Goal: Navigation & Orientation: Find specific page/section

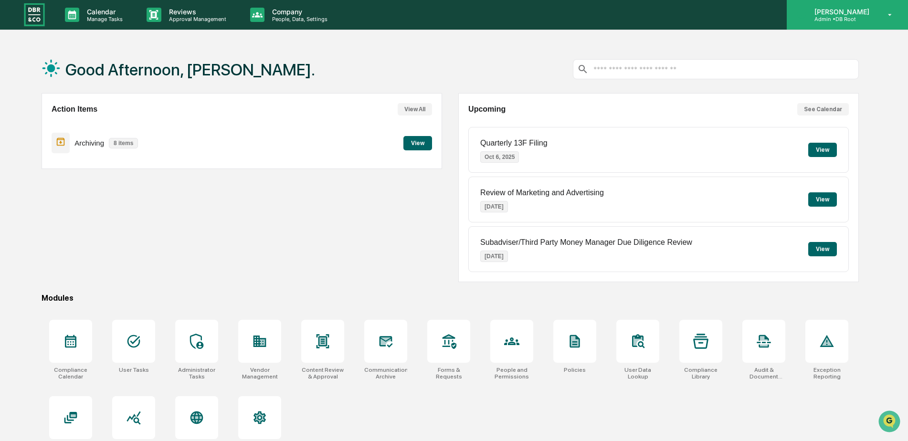
click at [847, 18] on p "Admin • DB Root" at bounding box center [840, 19] width 67 height 7
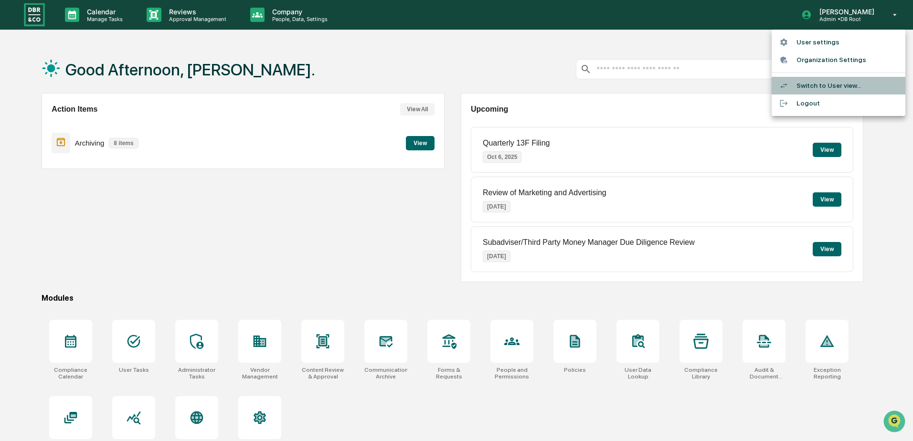
click at [820, 85] on li "Switch to User view..." at bounding box center [839, 86] width 134 height 18
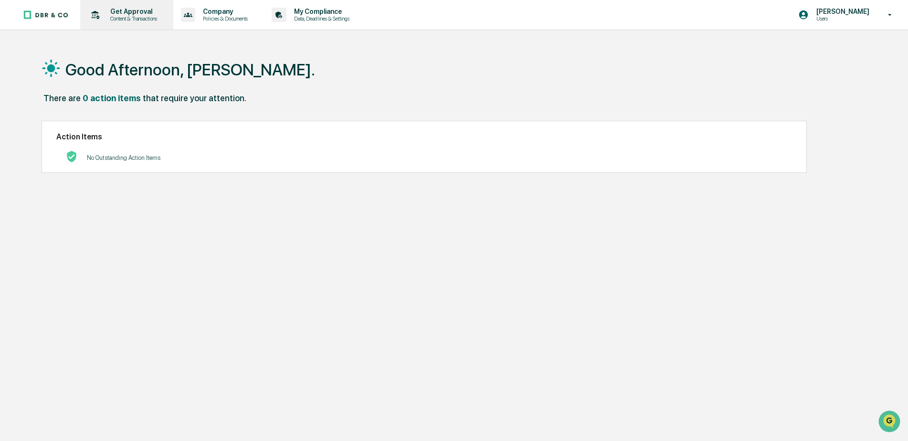
click at [118, 14] on p "Get Approval" at bounding box center [132, 12] width 59 height 8
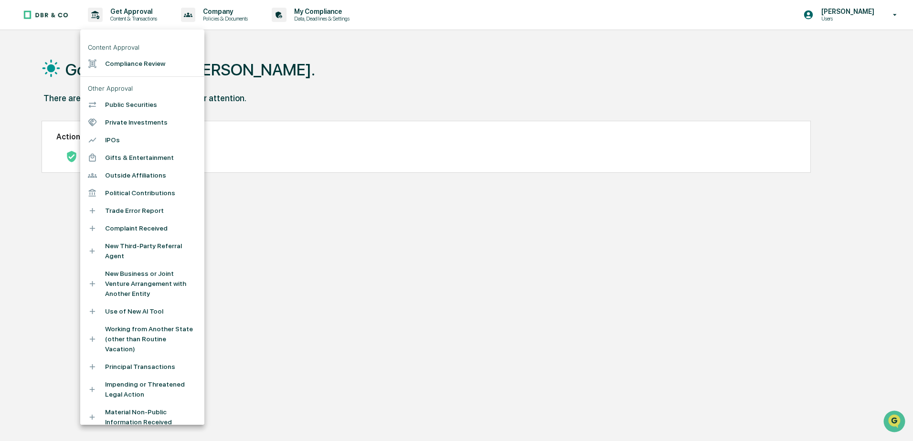
click at [310, 73] on div at bounding box center [456, 220] width 913 height 441
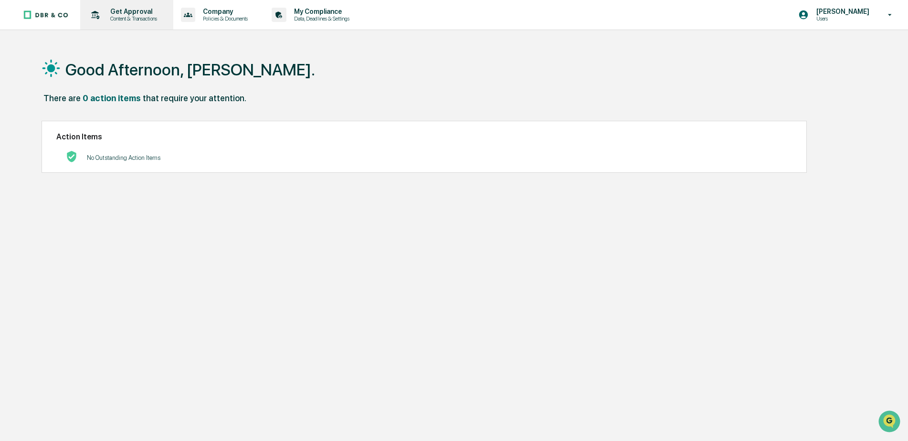
click at [126, 21] on p "Content & Transactions" at bounding box center [132, 18] width 59 height 7
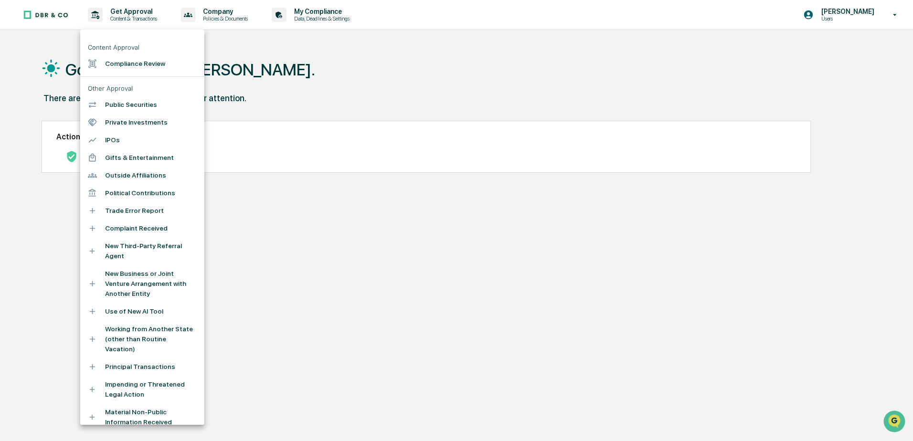
click at [330, 20] on div at bounding box center [456, 220] width 913 height 441
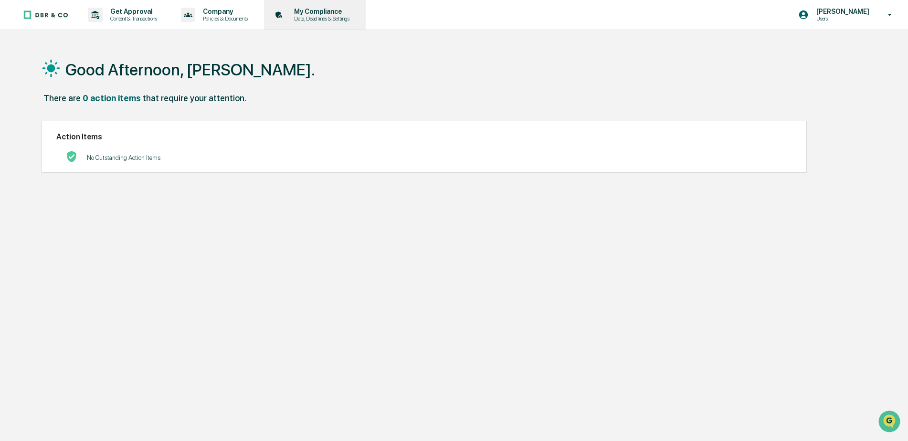
click at [327, 17] on p "Data, Deadlines & Settings" at bounding box center [321, 18] width 68 height 7
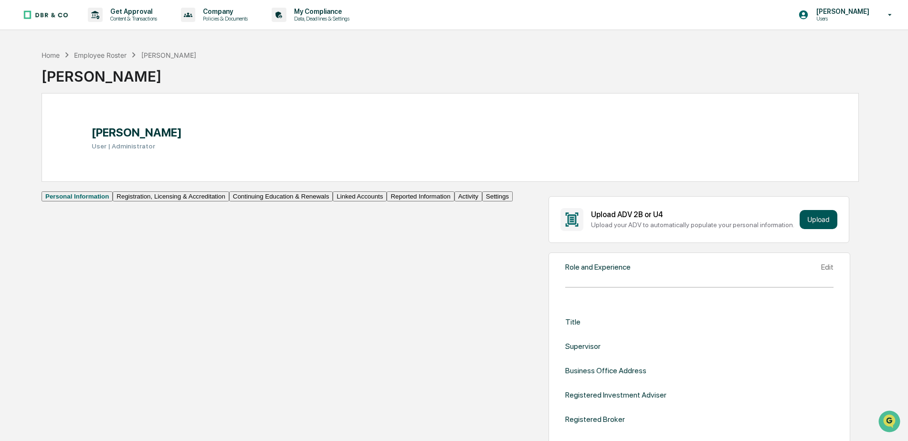
click at [810, 218] on button "Upload" at bounding box center [819, 219] width 38 height 19
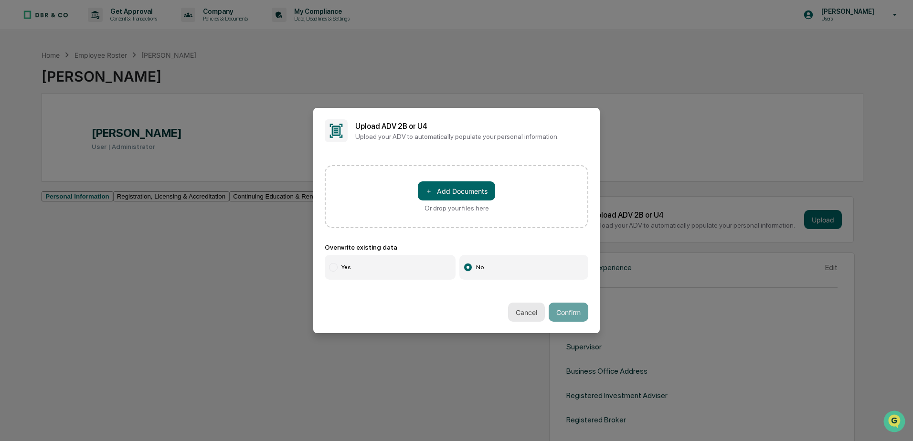
click at [518, 315] on button "Cancel" at bounding box center [526, 312] width 37 height 19
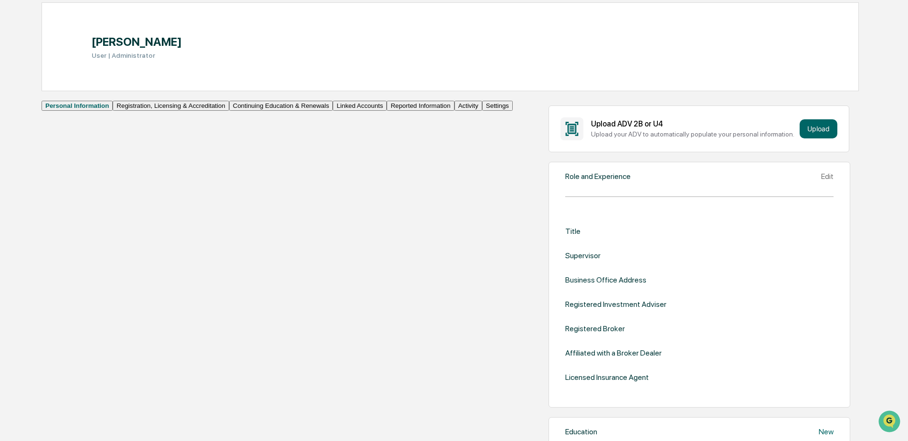
scroll to position [63, 0]
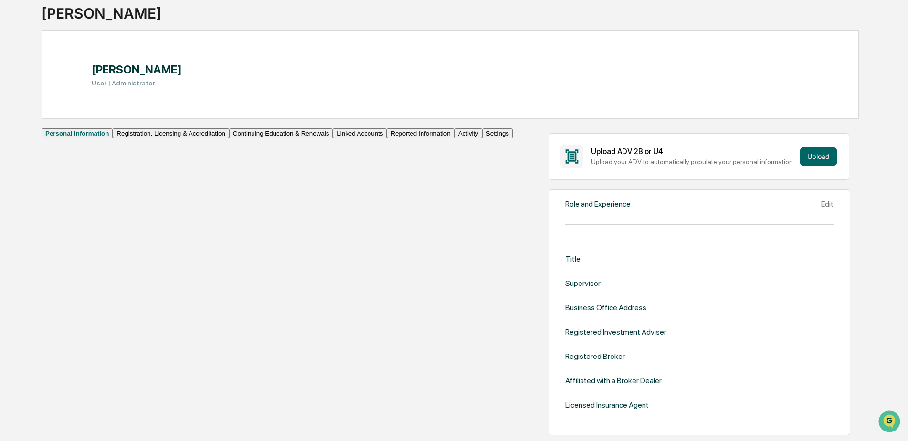
click at [821, 209] on div "Edit" at bounding box center [827, 204] width 12 height 9
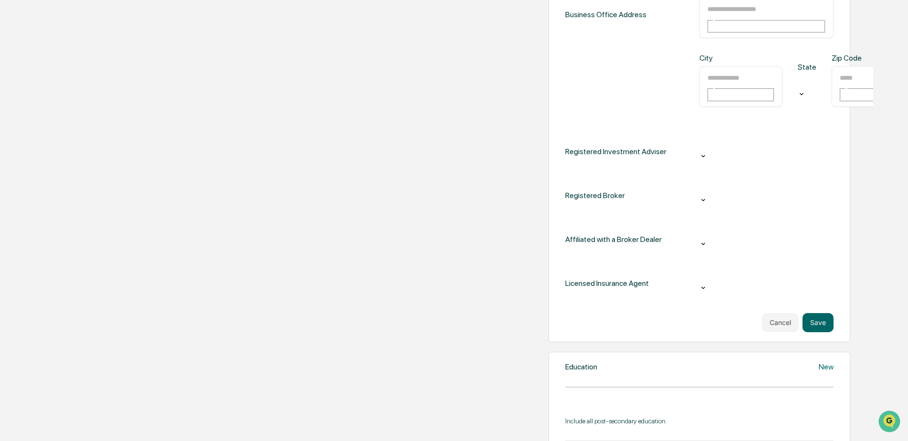
scroll to position [535, 0]
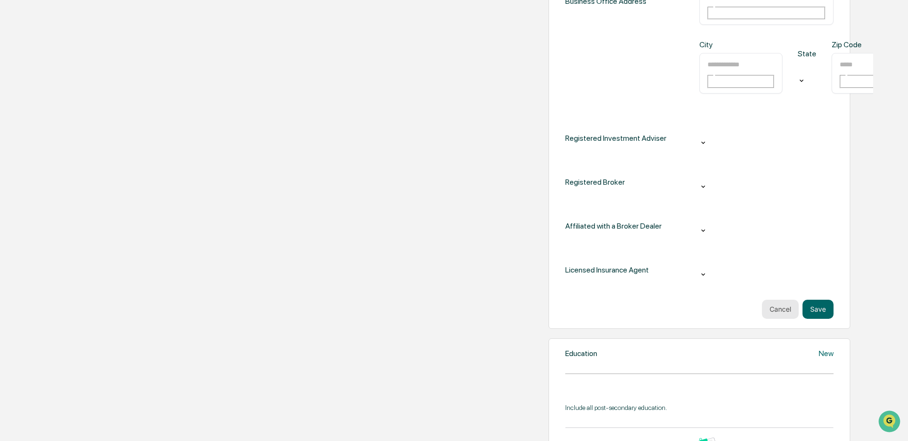
click at [766, 300] on button "Cancel" at bounding box center [780, 309] width 37 height 19
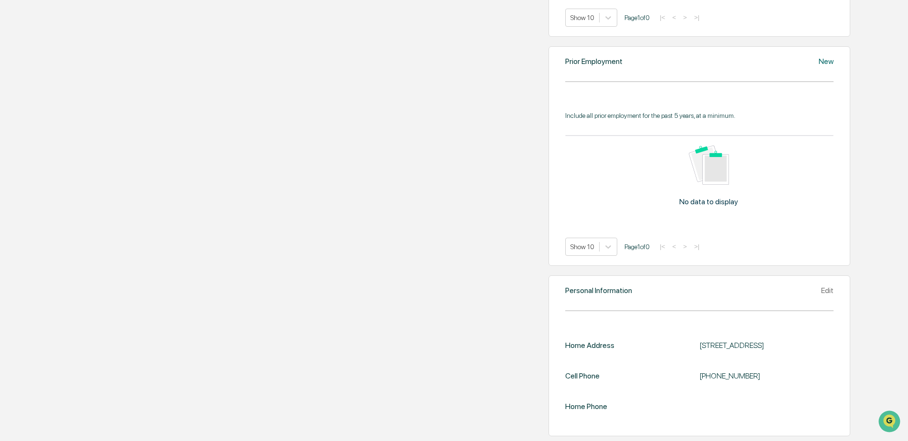
scroll to position [870, 0]
click at [821, 286] on div "Edit" at bounding box center [827, 290] width 12 height 9
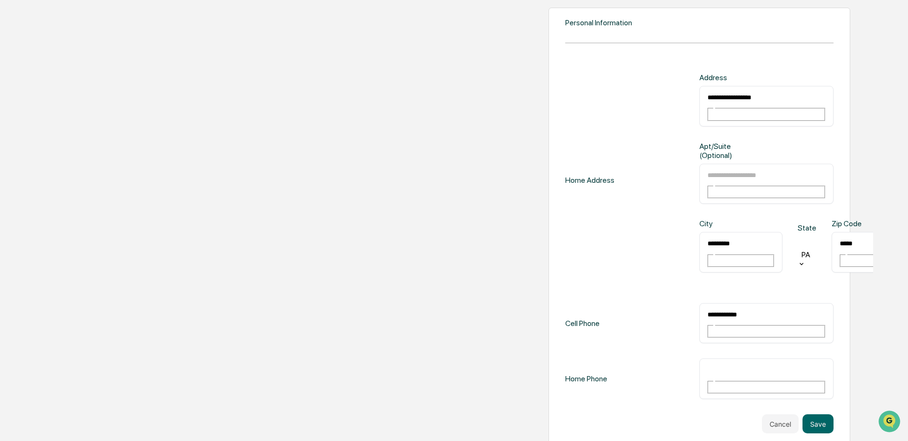
scroll to position [1032, 0]
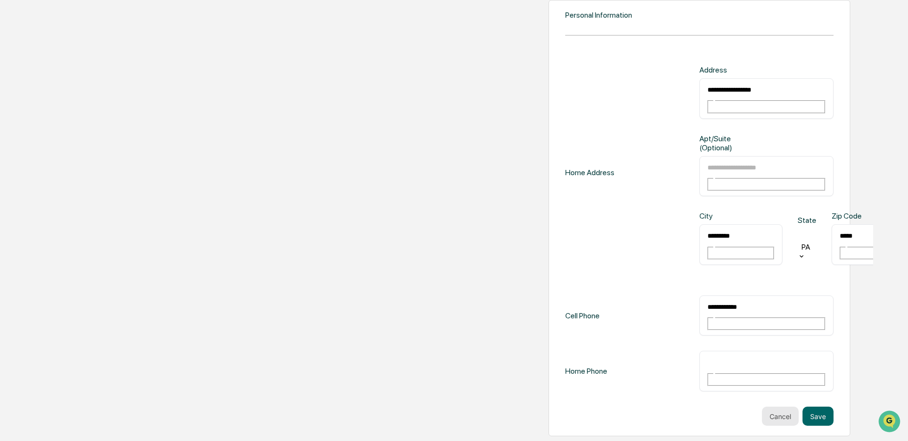
click at [766, 407] on button "Cancel" at bounding box center [780, 416] width 37 height 19
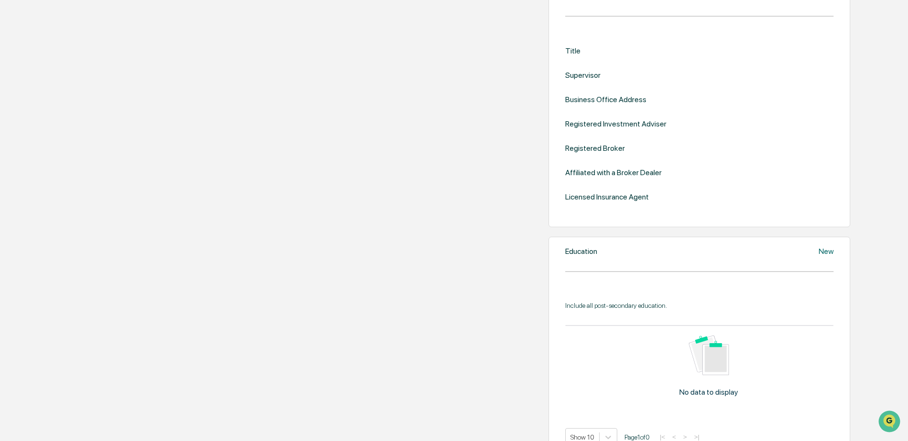
scroll to position [126, 0]
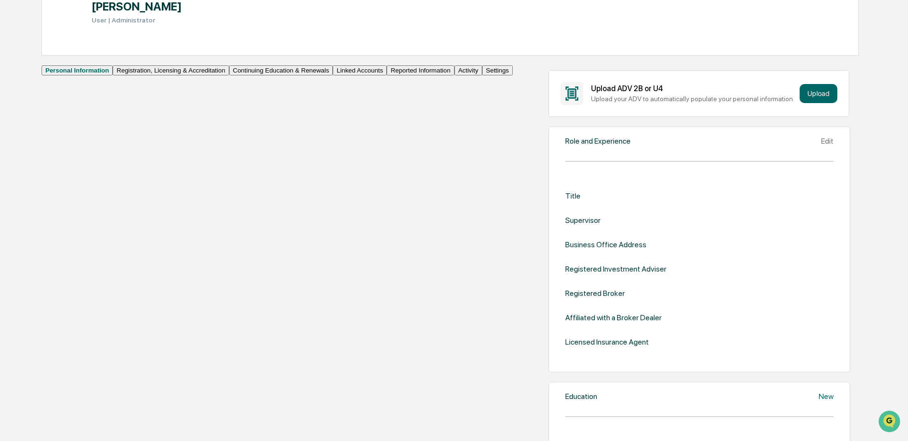
click at [387, 75] on button "Reported Information" at bounding box center [420, 70] width 67 height 10
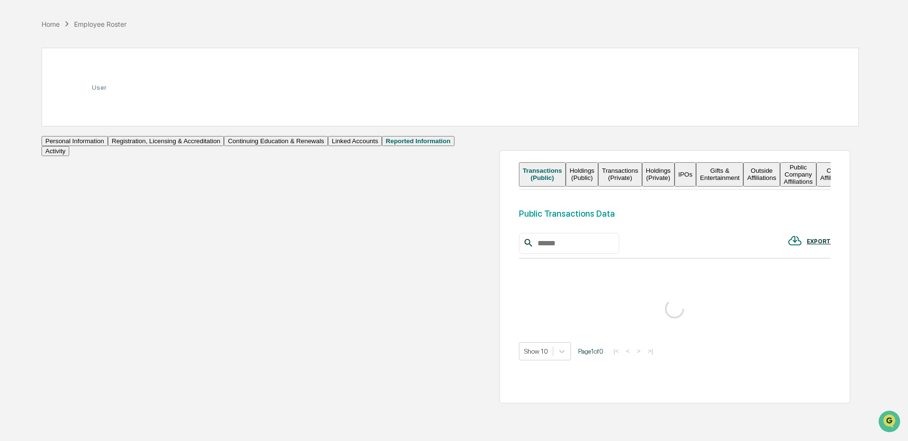
scroll to position [126, 0]
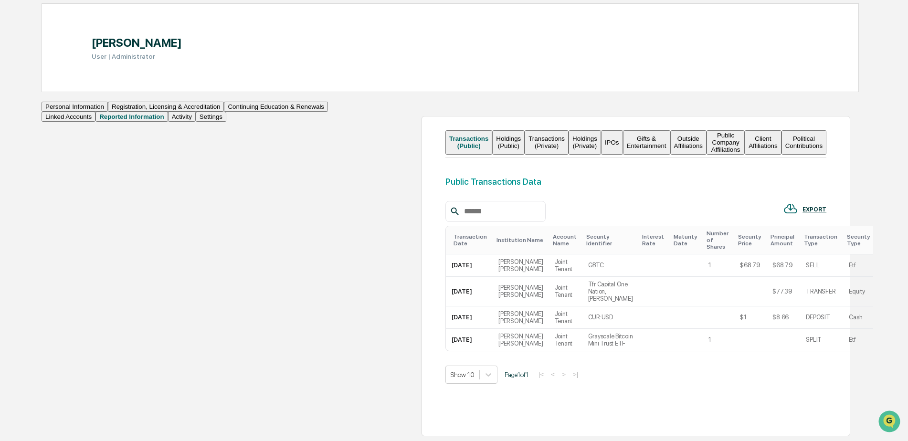
click at [168, 122] on button "Activity" at bounding box center [182, 117] width 28 height 10
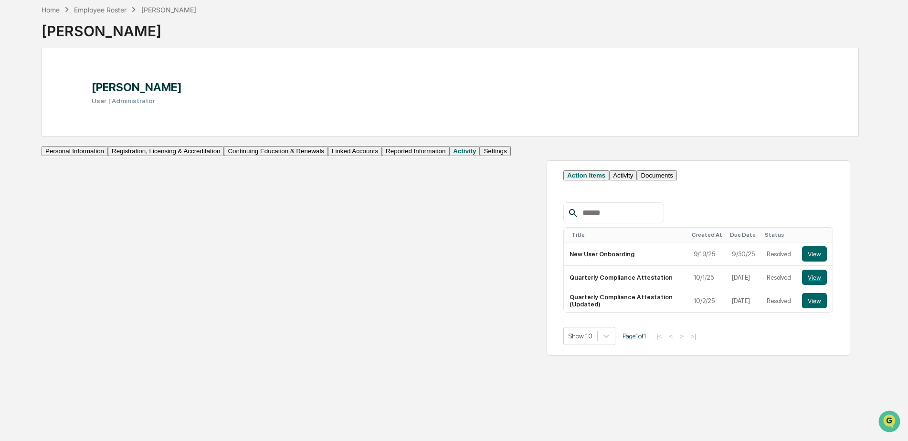
click at [480, 156] on button "Settings" at bounding box center [495, 151] width 31 height 10
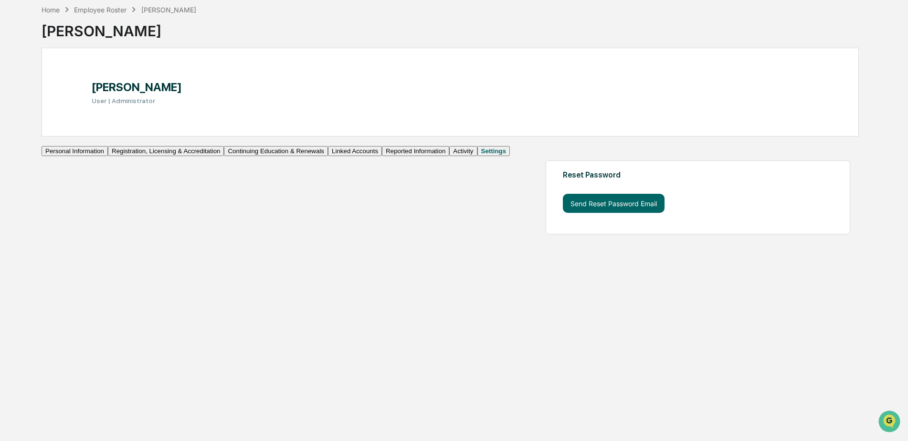
click at [102, 156] on button "Personal Information" at bounding box center [75, 151] width 66 height 10
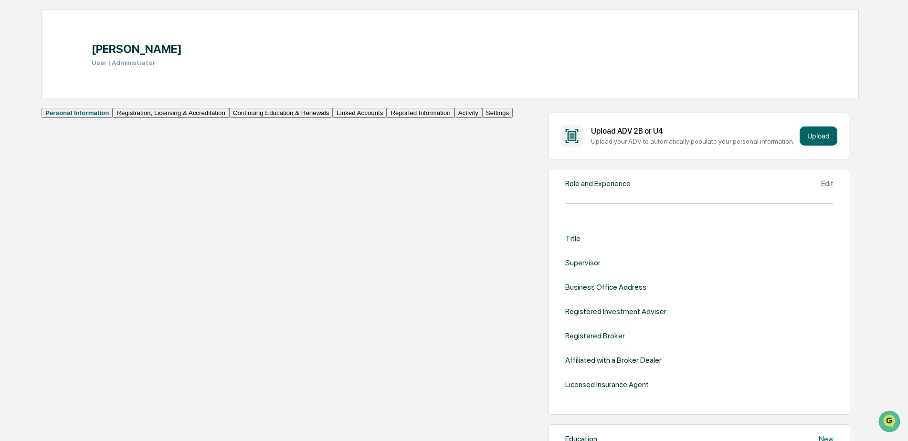
scroll to position [103, 0]
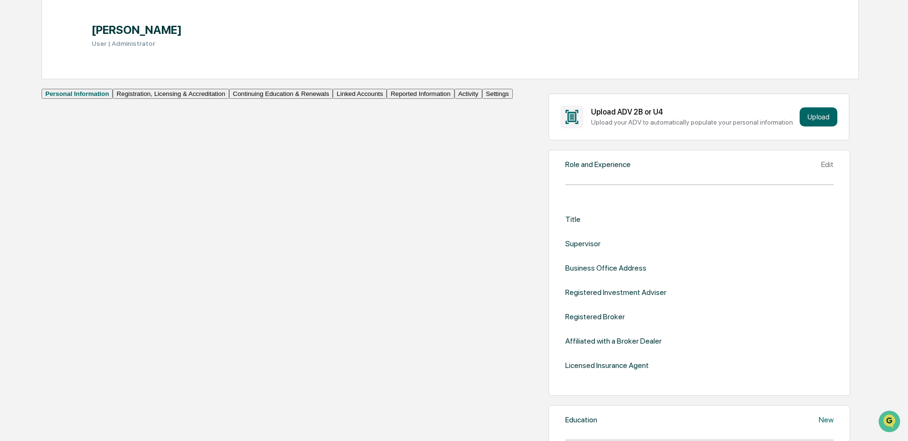
click at [821, 169] on div "Edit" at bounding box center [827, 164] width 12 height 9
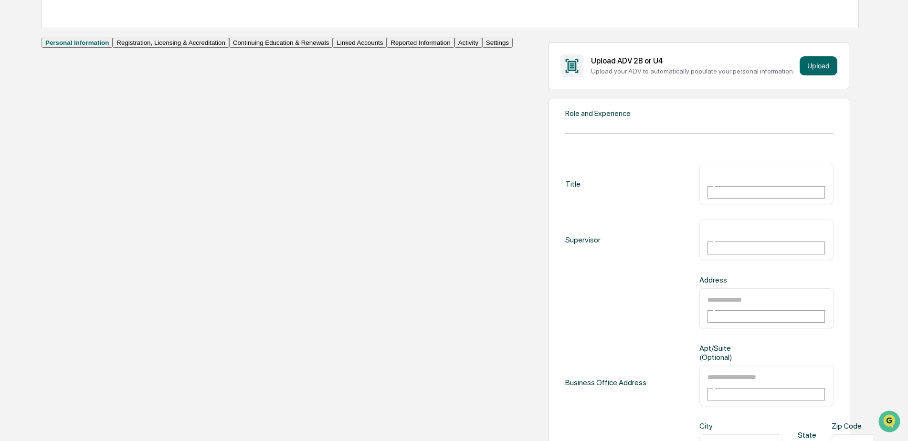
scroll to position [0, 0]
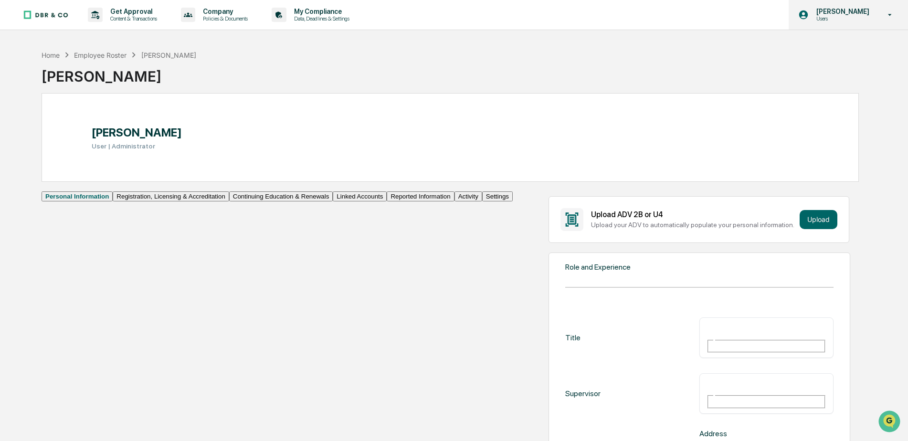
click at [839, 20] on p "Users" at bounding box center [841, 18] width 65 height 7
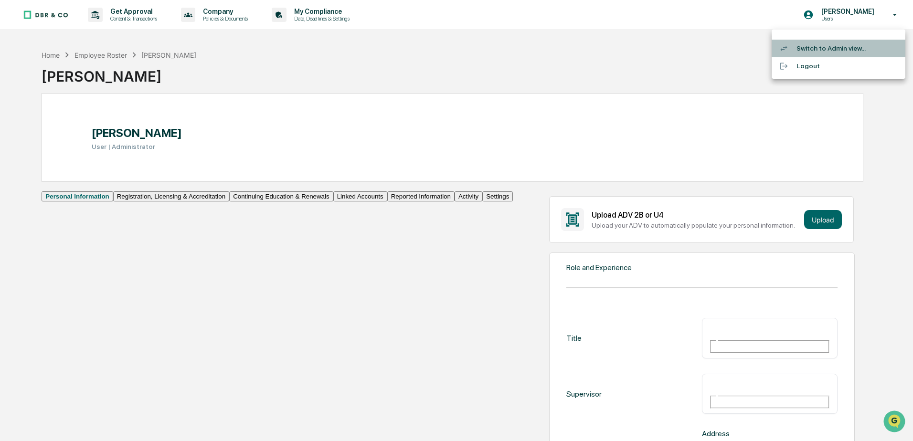
click at [848, 51] on li "Switch to Admin view..." at bounding box center [839, 49] width 134 height 18
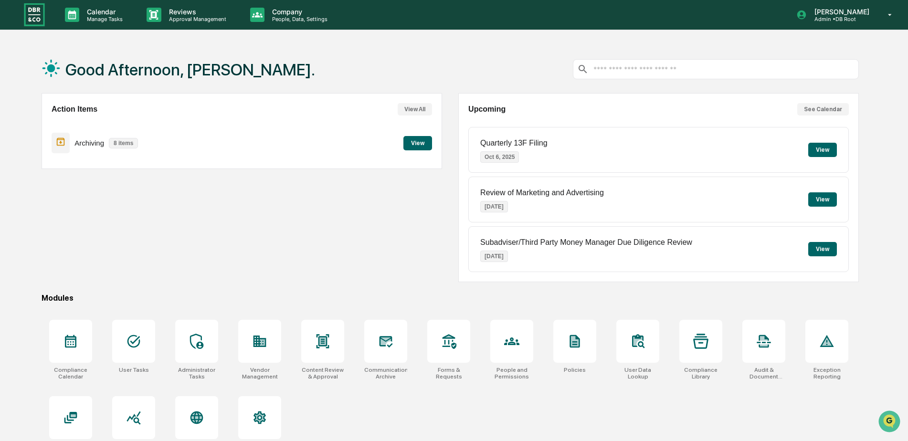
click at [821, 146] on button "View" at bounding box center [823, 150] width 29 height 14
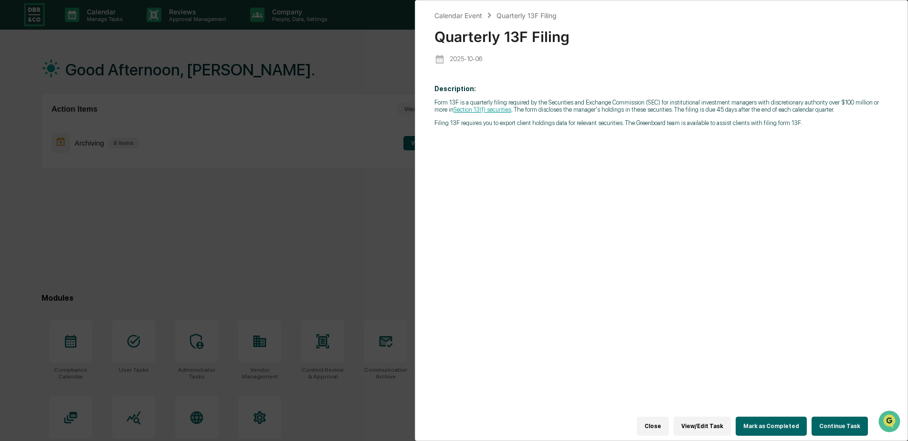
click at [364, 4] on div "Calendar Event Quarterly 13F Filing Quarterly 13F Filing [DATE] Description: Fo…" at bounding box center [454, 220] width 908 height 441
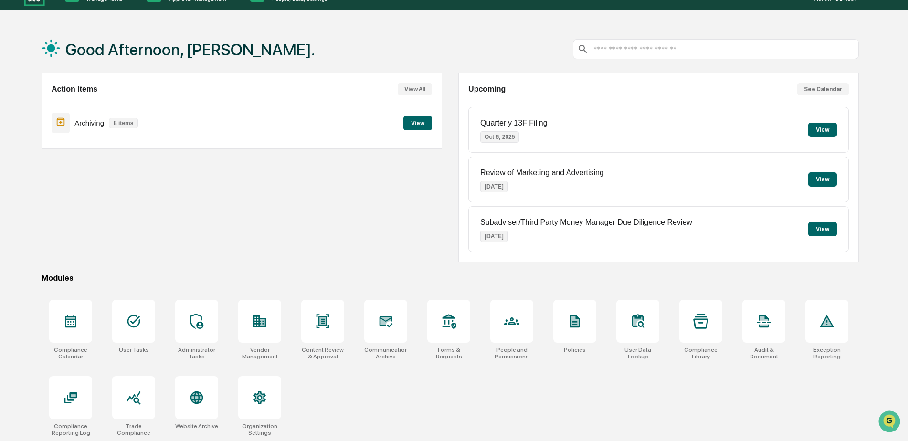
scroll to position [45, 0]
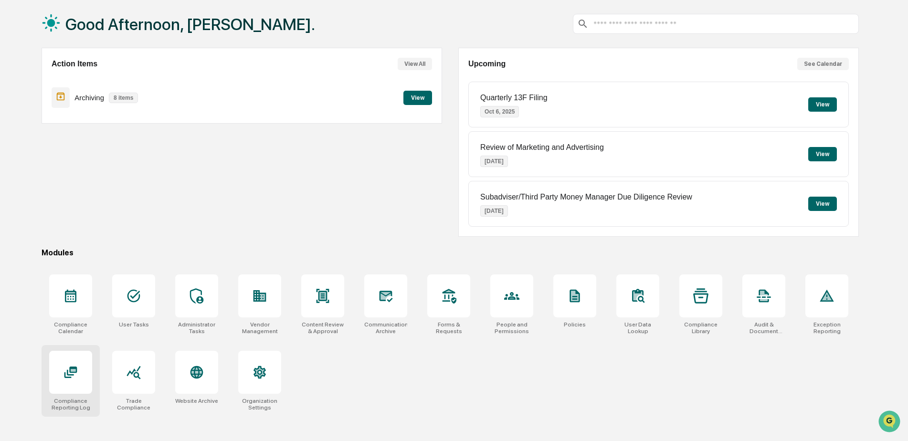
click at [70, 373] on icon at bounding box center [70, 372] width 15 height 15
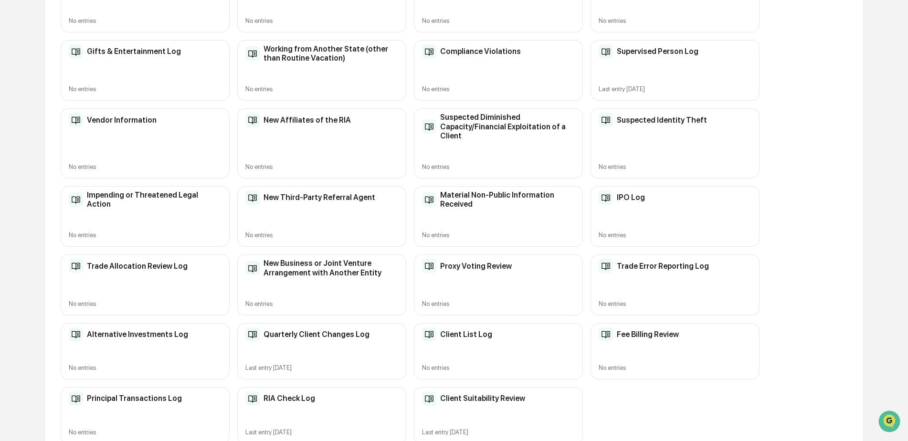
scroll to position [259, 0]
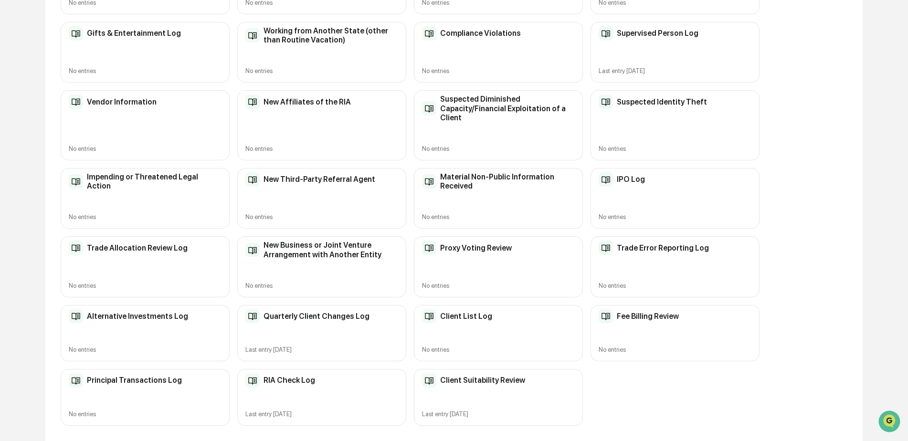
click at [667, 323] on div "Fee Billing Review" at bounding box center [639, 316] width 80 height 14
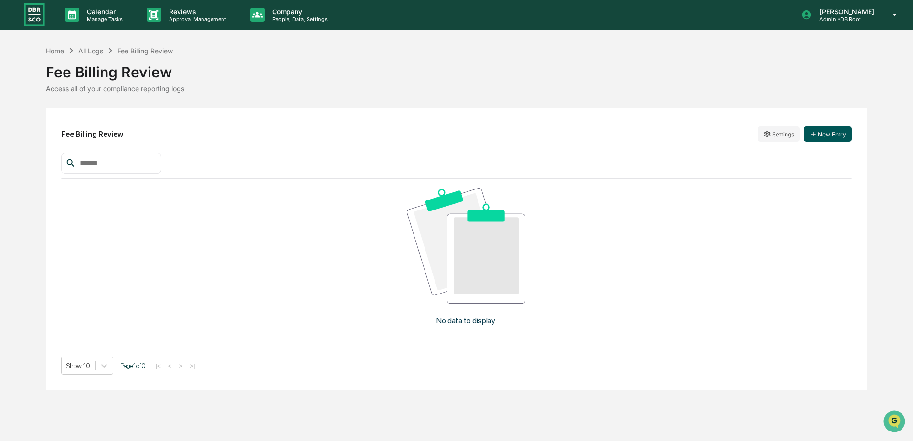
click at [820, 134] on button "New Entry" at bounding box center [828, 134] width 48 height 15
click at [93, 48] on div "All Logs" at bounding box center [90, 51] width 25 height 8
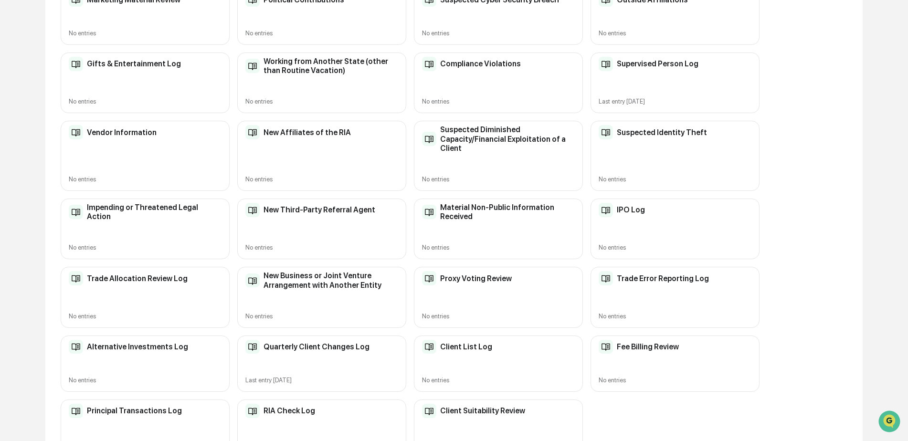
scroll to position [259, 0]
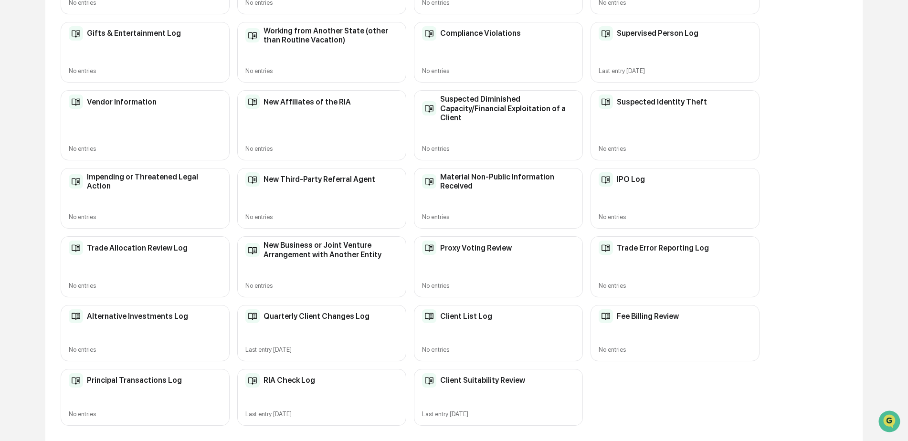
click at [334, 317] on h2 "Quarterly Client Changes Log" at bounding box center [317, 316] width 106 height 9
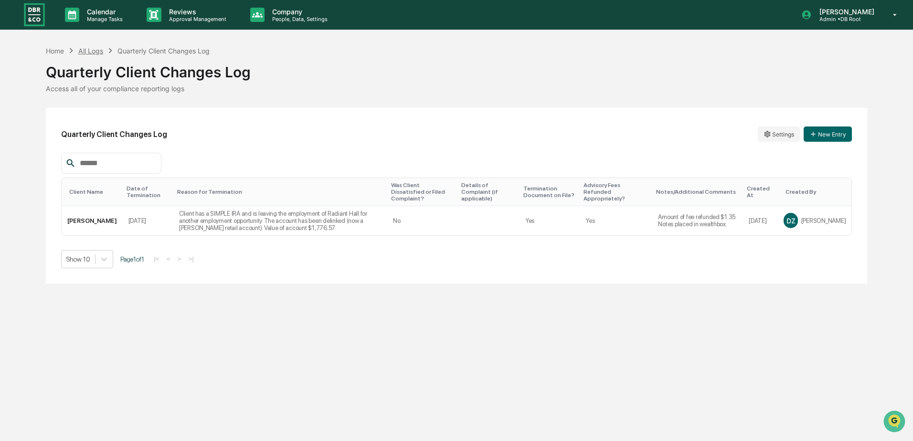
click at [93, 52] on div "All Logs" at bounding box center [90, 51] width 25 height 8
